Goal: Share content: Share content

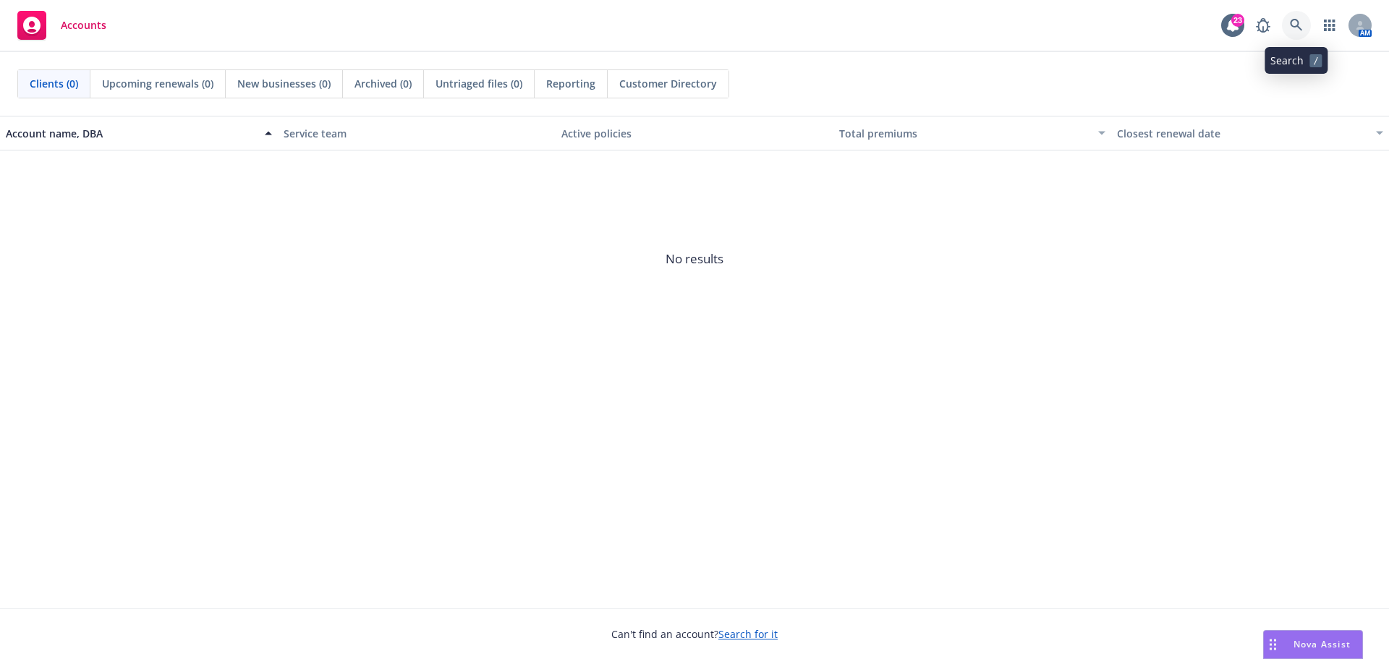
click at [1300, 11] on link at bounding box center [1296, 25] width 29 height 29
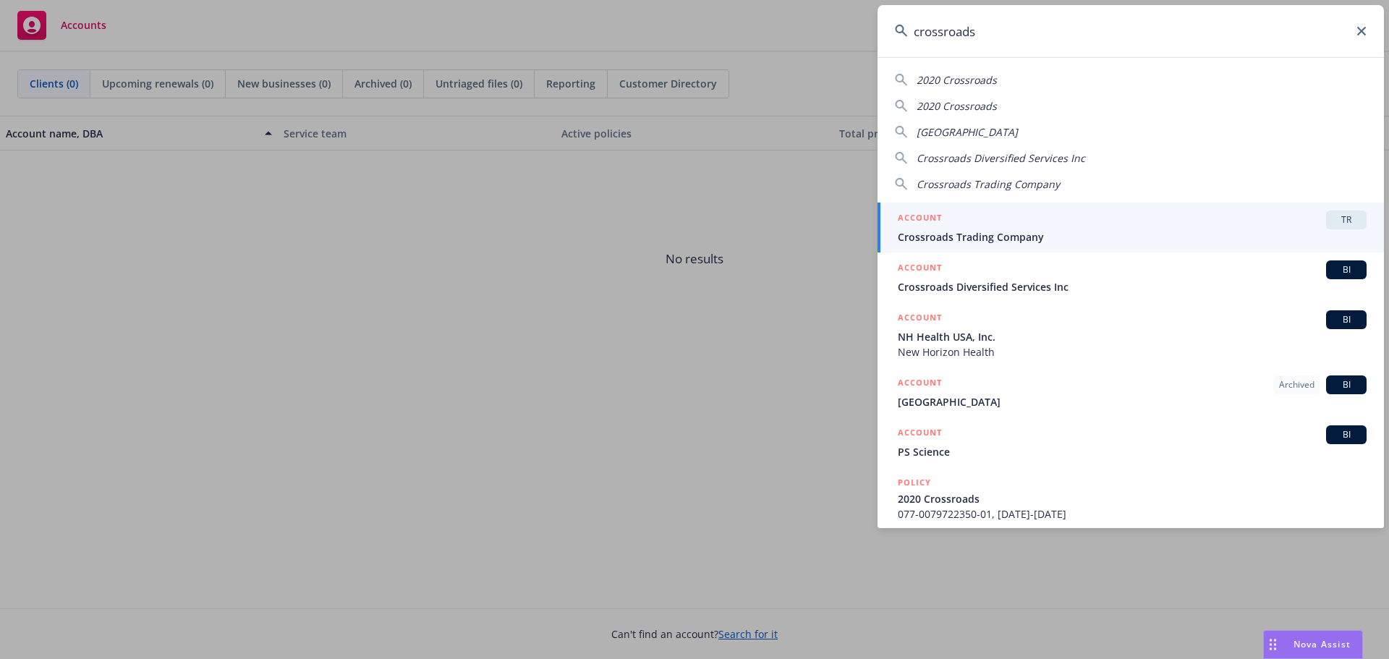
type input "crossroads"
click at [1130, 231] on span "Crossroads Trading Company" at bounding box center [1132, 236] width 469 height 15
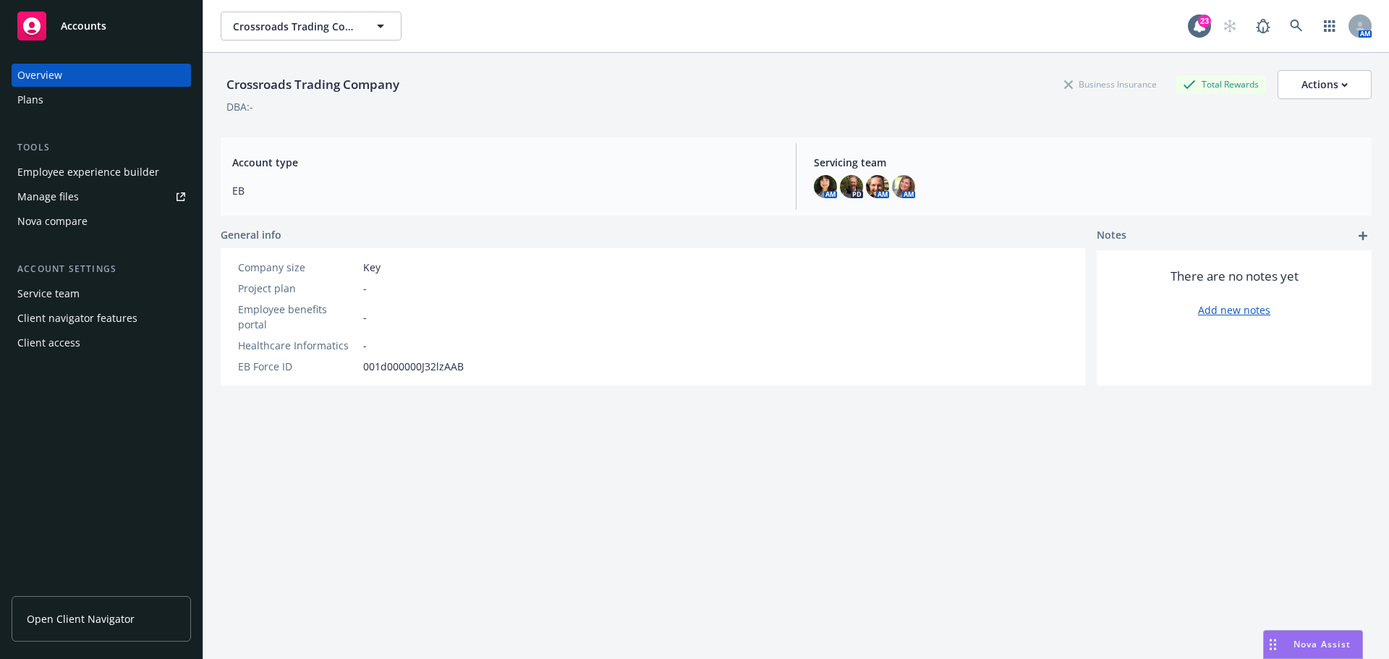
click at [119, 169] on div "Employee experience builder" at bounding box center [88, 172] width 142 height 23
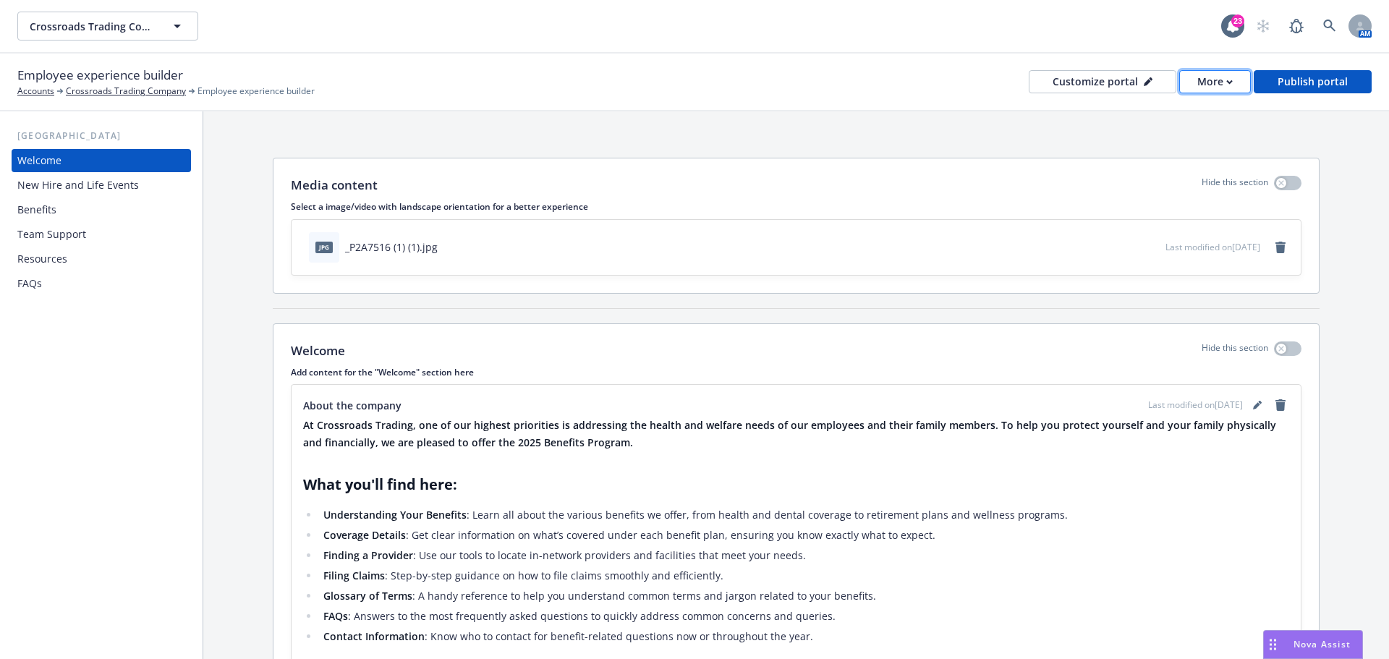
click at [1217, 85] on div "More" at bounding box center [1215, 82] width 35 height 22
click at [1190, 141] on link "Copy portal link" at bounding box center [1187, 143] width 132 height 29
